Goal: Task Accomplishment & Management: Use online tool/utility

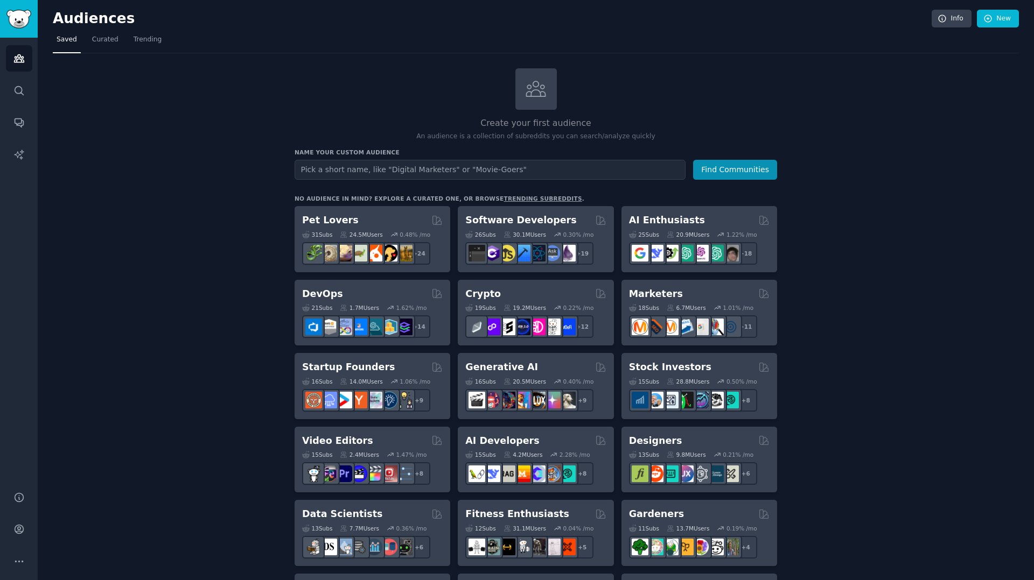
click at [377, 171] on input "text" at bounding box center [490, 170] width 391 height 20
type input "science fiction"
click at [693, 160] on button "Find Communities" at bounding box center [735, 170] width 84 height 20
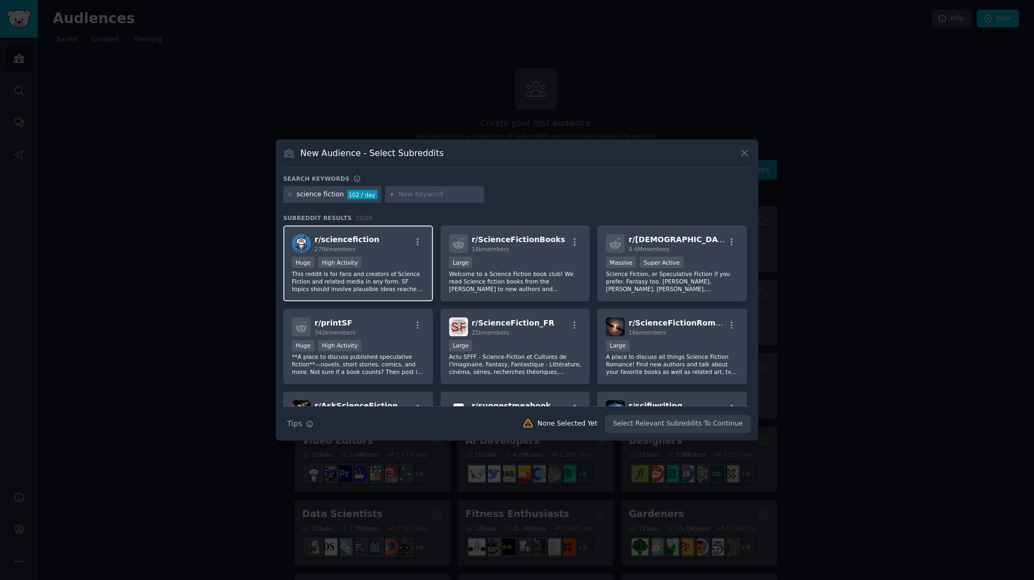
click at [364, 272] on p "This reddit is for fans and creators of Science Fiction and related media in an…" at bounding box center [358, 281] width 132 height 23
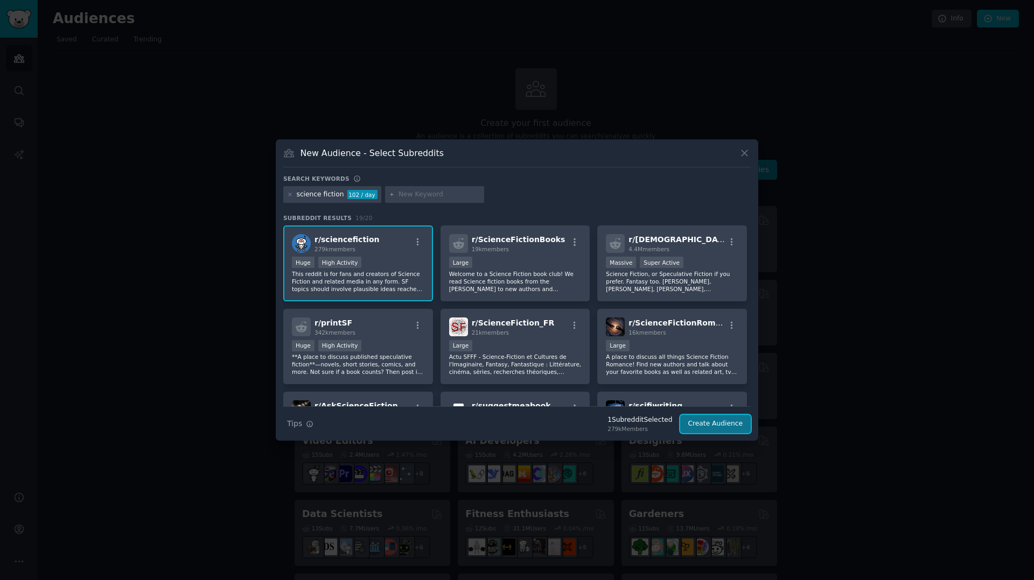
click at [722, 426] on button "Create Audience" at bounding box center [715, 424] width 71 height 18
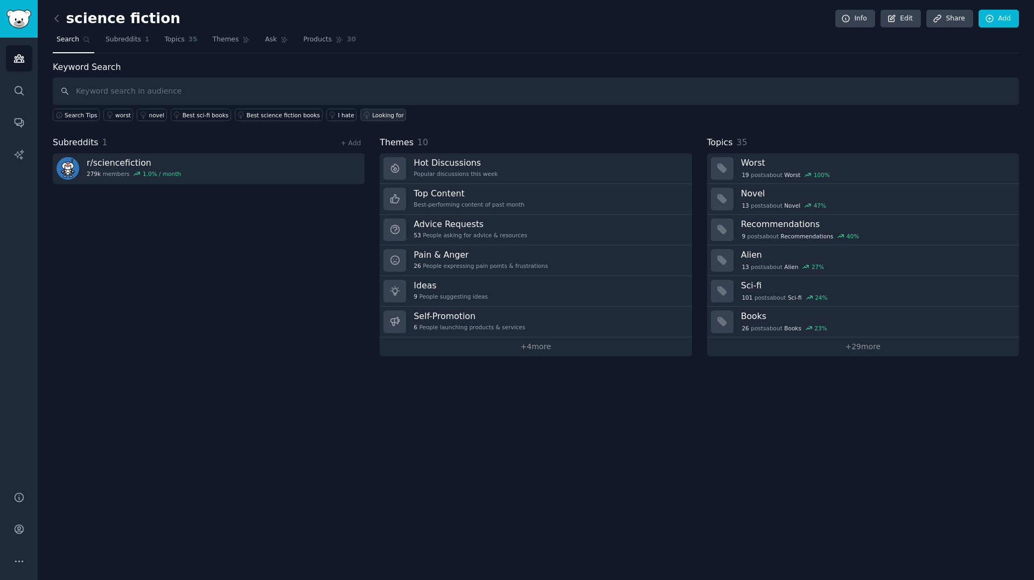
click at [375, 117] on div "Looking for" at bounding box center [388, 115] width 32 height 8
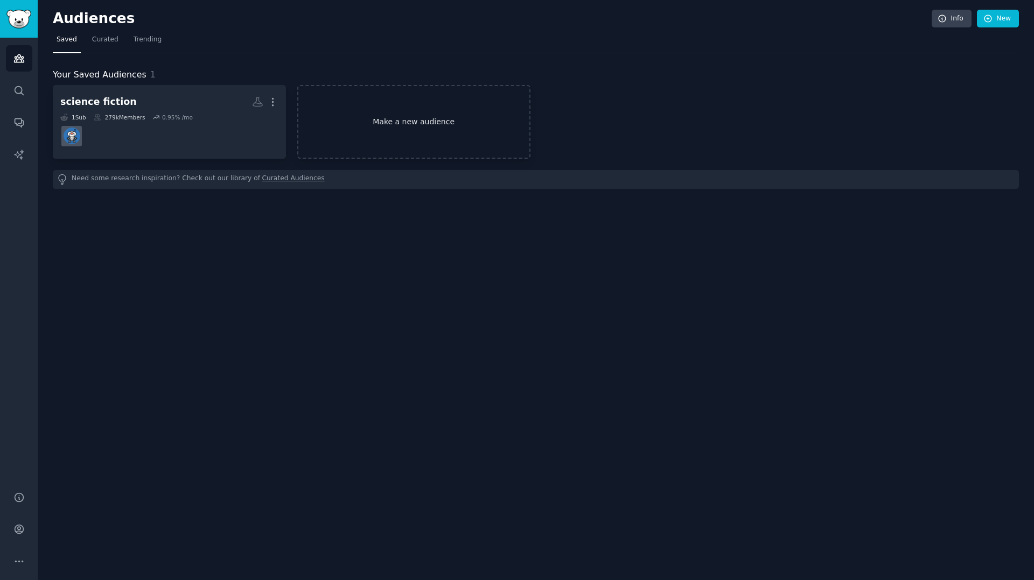
click at [394, 132] on link "Make a new audience" at bounding box center [413, 122] width 233 height 74
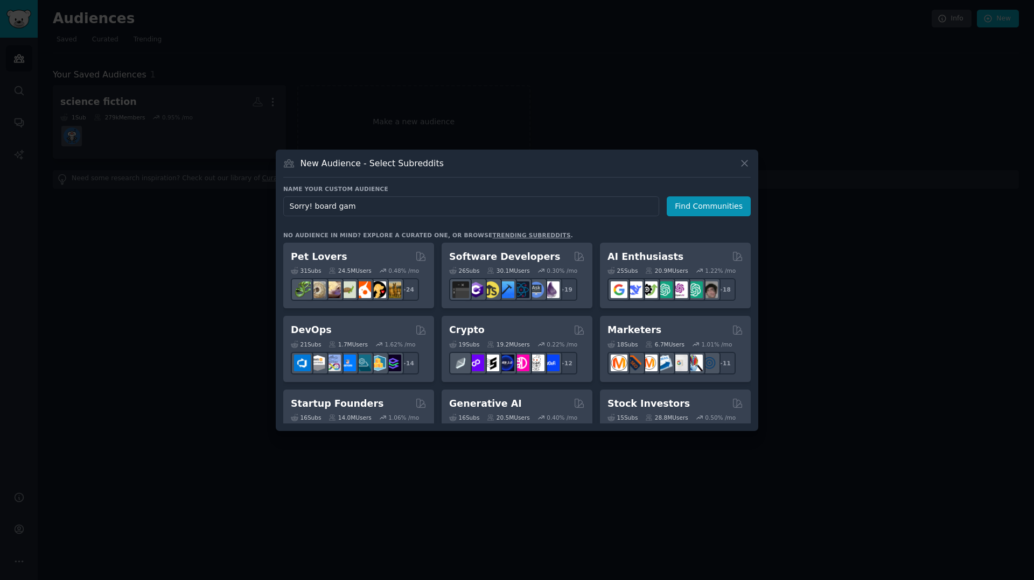
type input "Sorry! board game"
click button "Find Communities" at bounding box center [709, 207] width 84 height 20
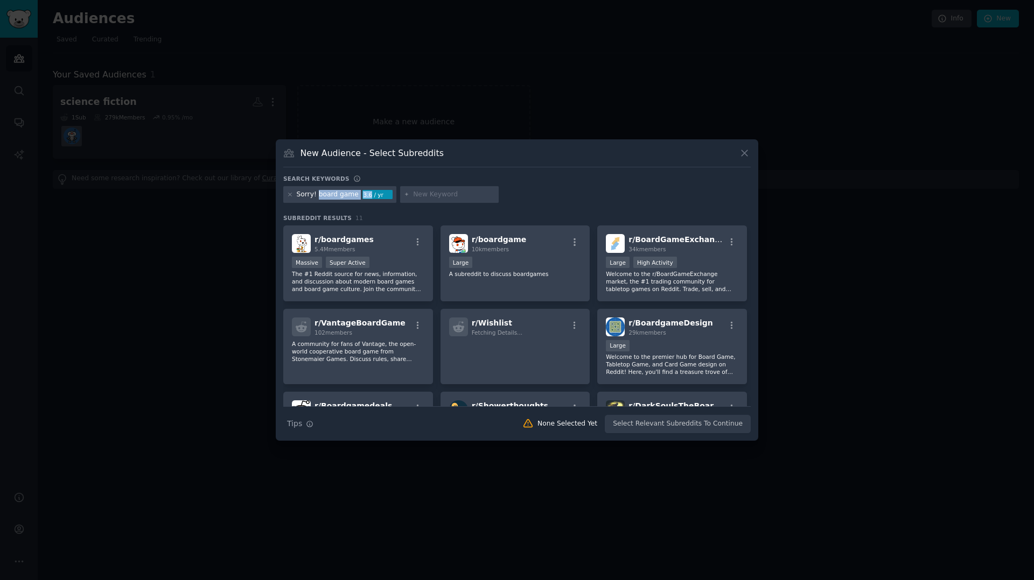
drag, startPoint x: 317, startPoint y: 193, endPoint x: 365, endPoint y: 196, distance: 48.5
click at [365, 196] on div "Sorry! board game 3.6 / yr" at bounding box center [339, 194] width 113 height 17
click at [289, 193] on icon at bounding box center [290, 195] width 6 height 6
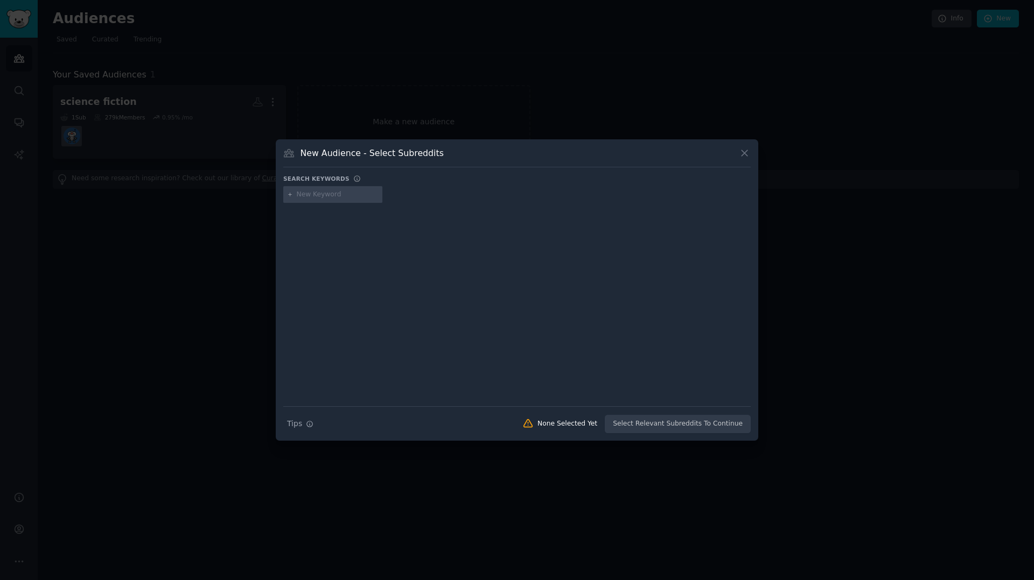
click at [306, 193] on input "text" at bounding box center [338, 195] width 82 height 10
type input "Sorry!"
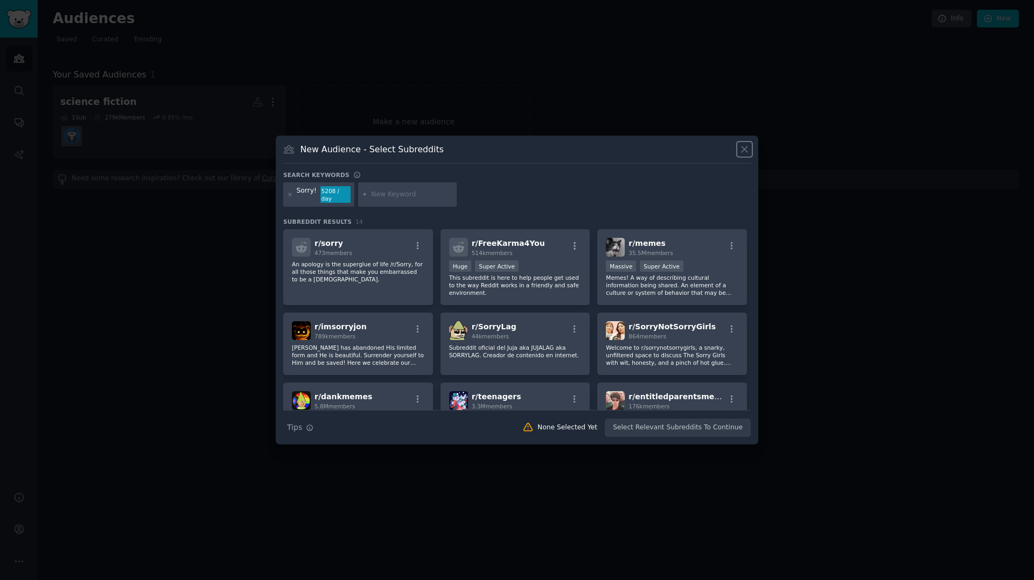
click at [742, 152] on icon at bounding box center [744, 149] width 11 height 11
